Goal: Check status: Check status

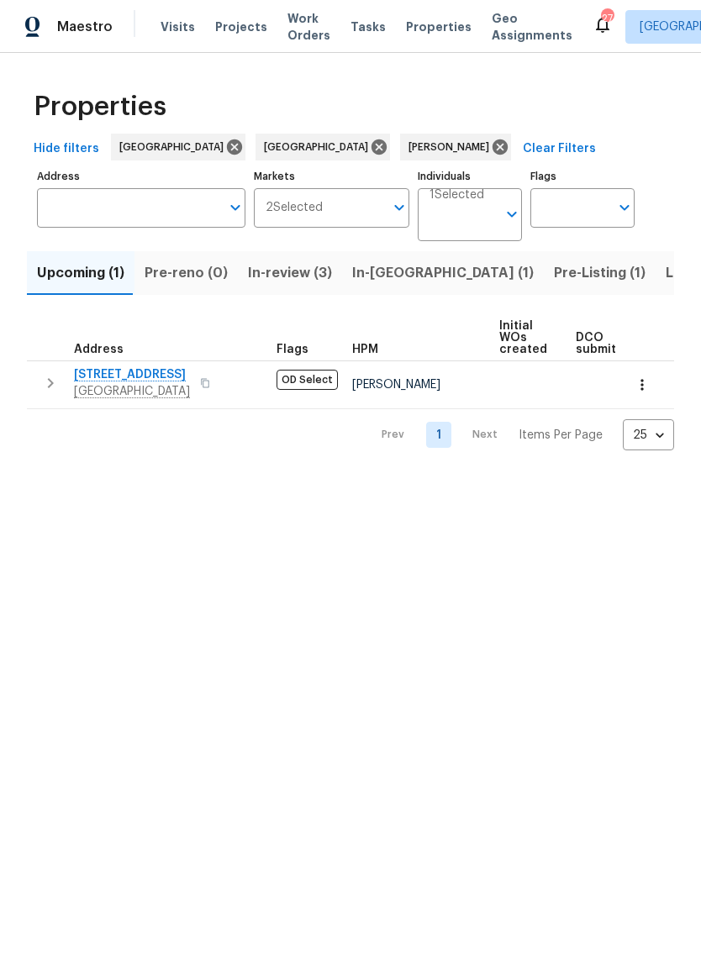
click at [666, 279] on span "Listed (5)" at bounding box center [697, 273] width 63 height 24
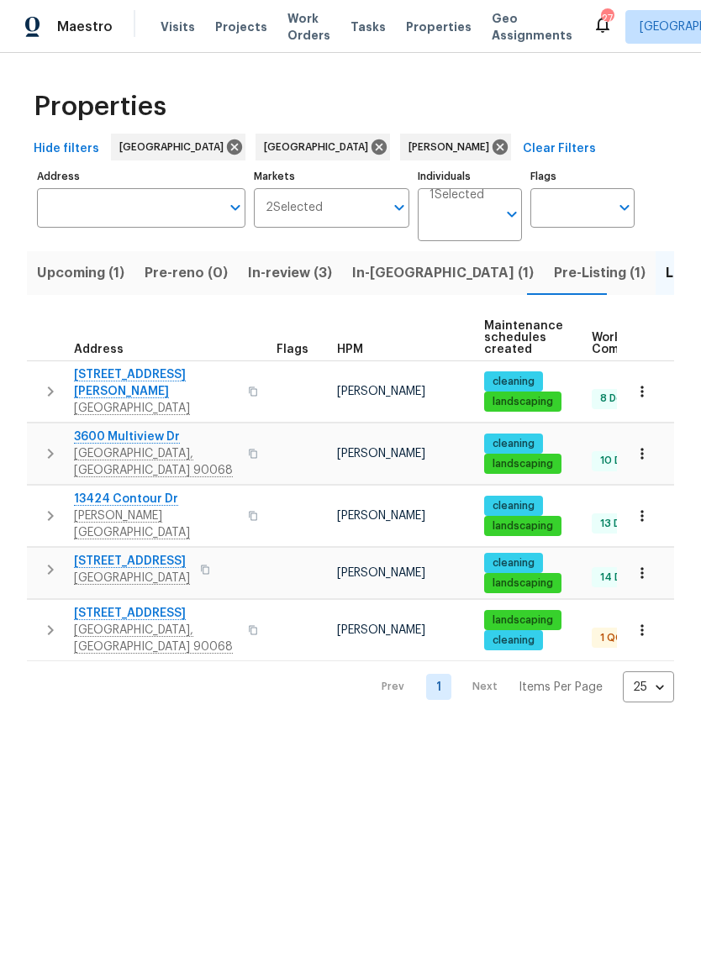
click at [136, 622] on span "[GEOGRAPHIC_DATA], [GEOGRAPHIC_DATA] 90068" at bounding box center [156, 639] width 164 height 34
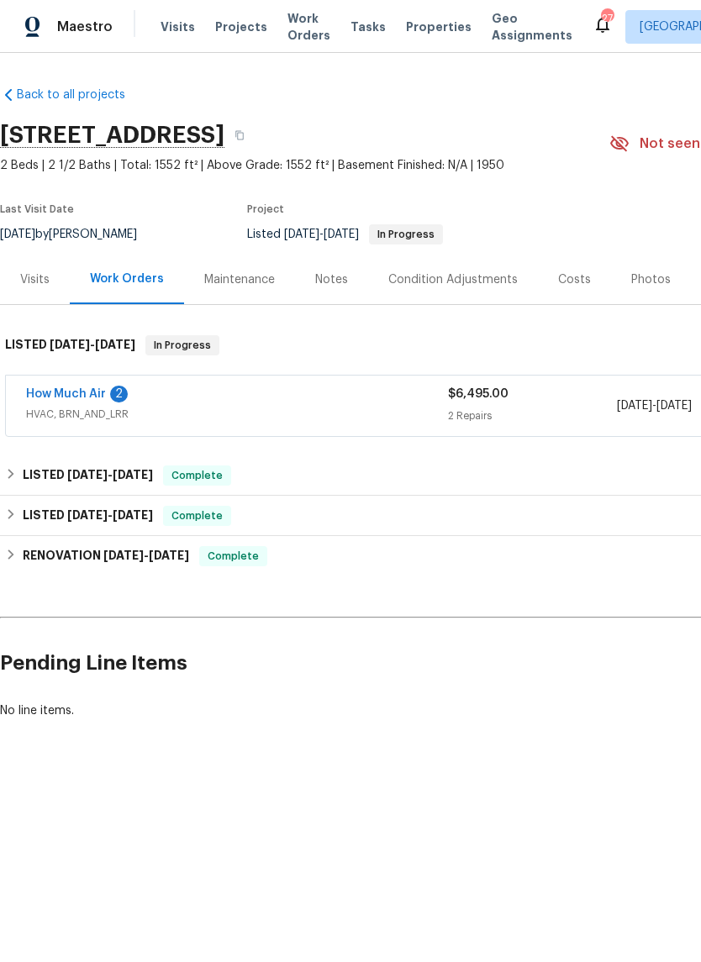
click at [71, 397] on link "How Much Air" at bounding box center [66, 394] width 80 height 12
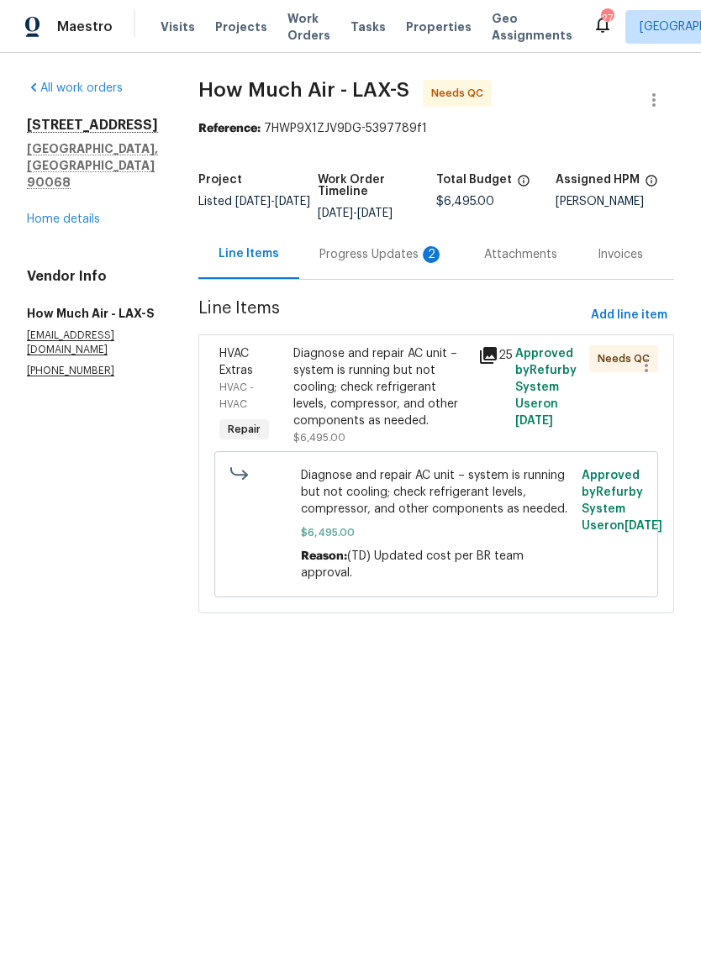
click at [378, 255] on div "Progress Updates 2" at bounding box center [381, 254] width 124 height 17
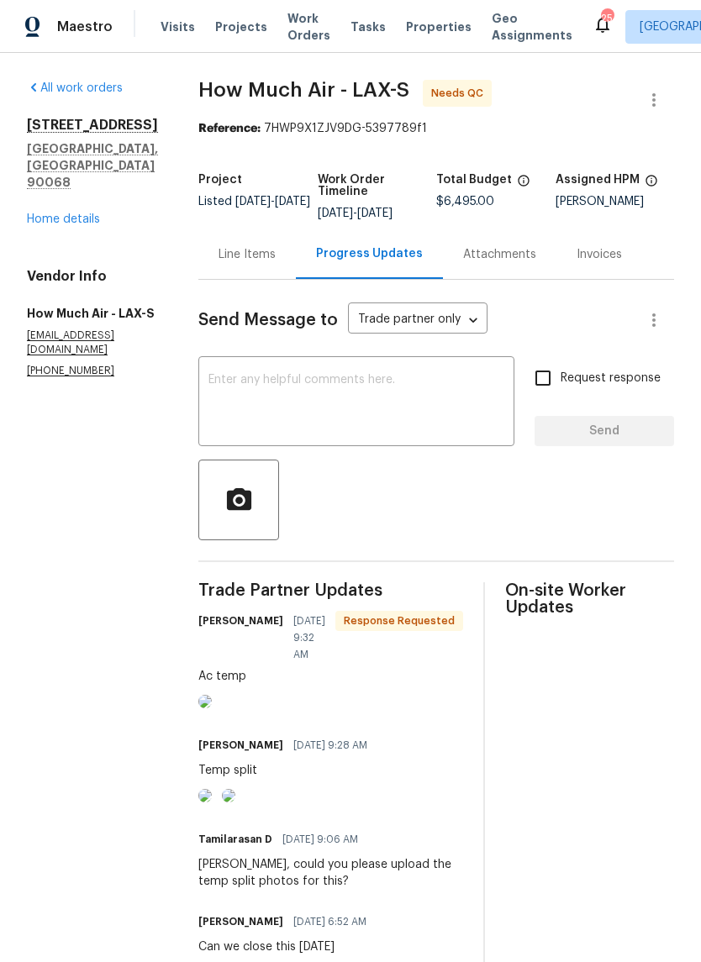
click at [392, 208] on span "[DATE]" at bounding box center [374, 214] width 35 height 12
